Goal: Task Accomplishment & Management: Manage account settings

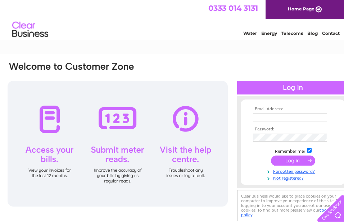
click at [275, 117] on input "text" at bounding box center [290, 118] width 74 height 8
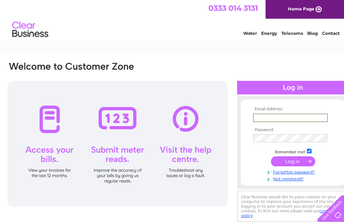
type input "steve@scwsltd.co.uk"
click at [271, 156] on input "submit" at bounding box center [293, 161] width 44 height 10
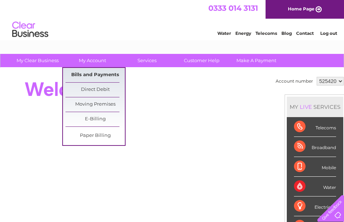
click at [87, 75] on link "Bills and Payments" at bounding box center [94, 75] width 59 height 14
click at [88, 76] on link "Bills and Payments" at bounding box center [94, 75] width 59 height 14
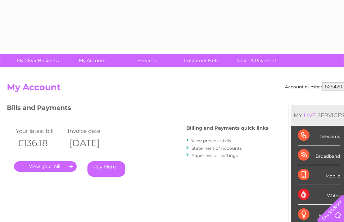
click at [53, 169] on link "." at bounding box center [45, 166] width 63 height 10
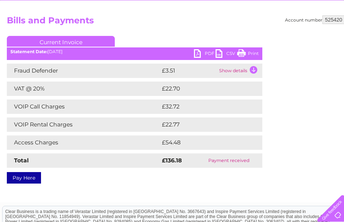
scroll to position [72, 0]
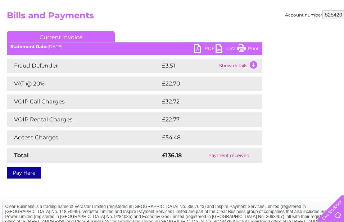
click at [205, 49] on link "PDF" at bounding box center [205, 49] width 22 height 10
